Goal: Use online tool/utility: Utilize a website feature to perform a specific function

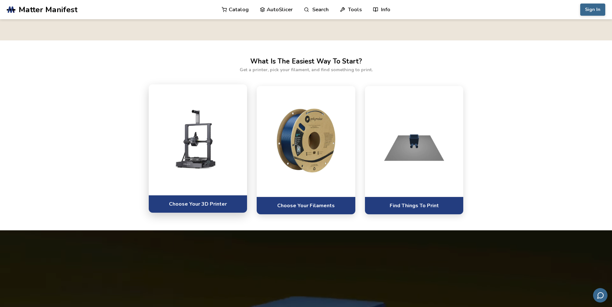
scroll to position [353, 0]
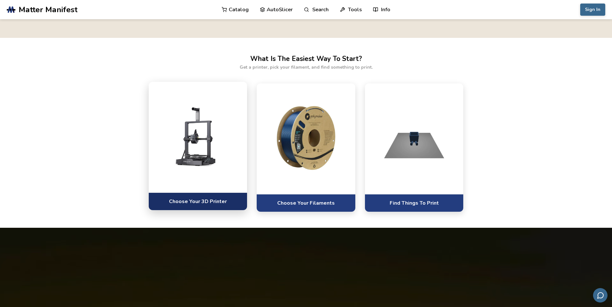
click at [202, 201] on link "Choose Your 3D Printer" at bounding box center [198, 202] width 99 height 18
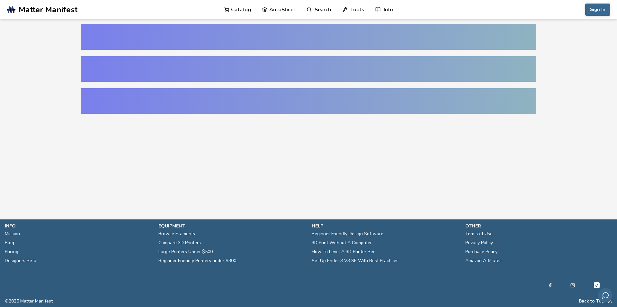
select select "**********"
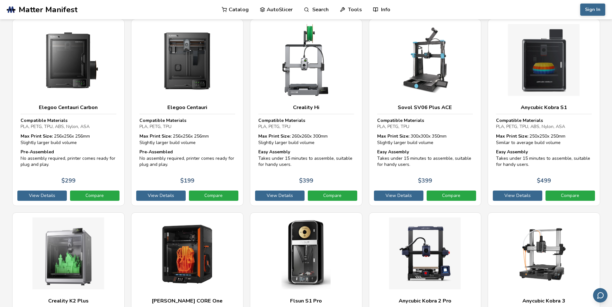
scroll to position [68, 0]
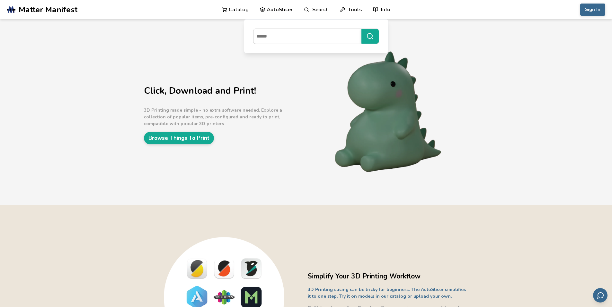
click at [284, 10] on link "AutoSlicer" at bounding box center [276, 9] width 33 height 19
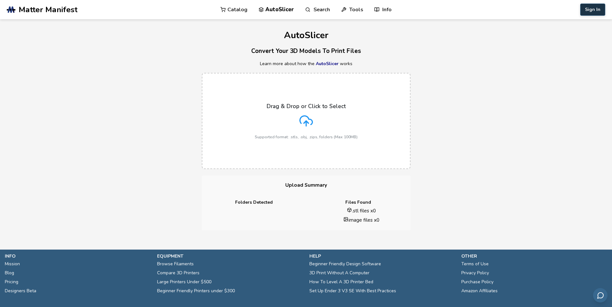
click at [599, 11] on button "Sign In" at bounding box center [592, 10] width 25 height 12
